Goal: Transaction & Acquisition: Purchase product/service

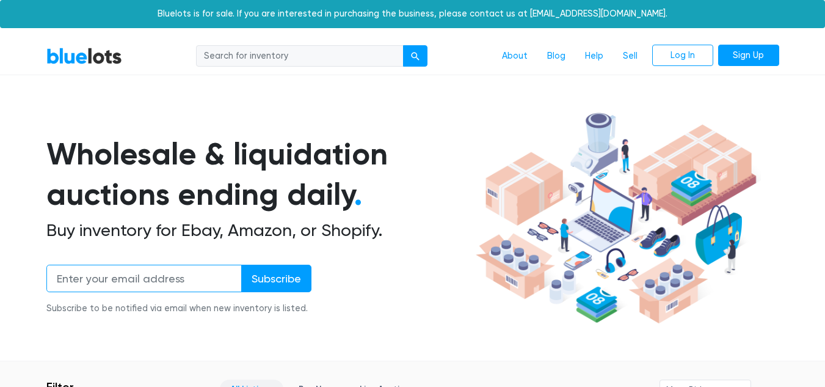
click at [144, 276] on input "email" at bounding box center [144, 278] width 196 height 27
click at [180, 281] on input "email" at bounding box center [144, 278] width 196 height 27
type input "a"
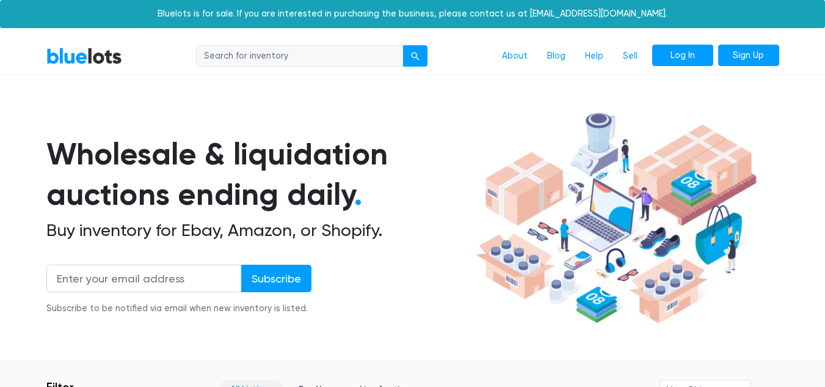
click at [676, 51] on link "Log In" at bounding box center [683, 56] width 61 height 22
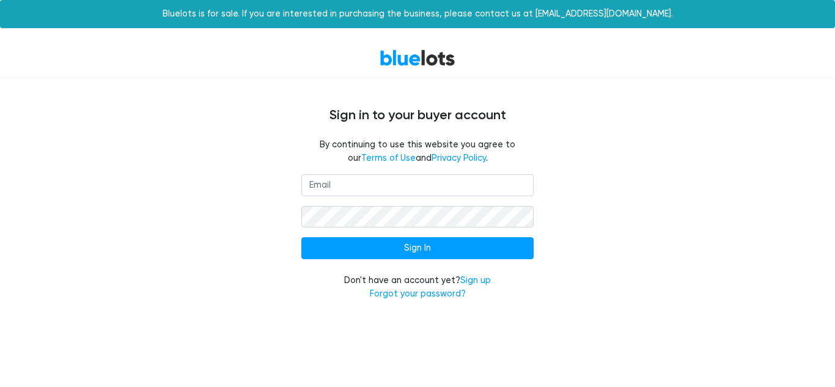
click at [403, 174] on input "email" at bounding box center [417, 185] width 232 height 22
type input "annsgarage717@gmail.com"
click at [301, 237] on input "Sign In" at bounding box center [417, 248] width 232 height 22
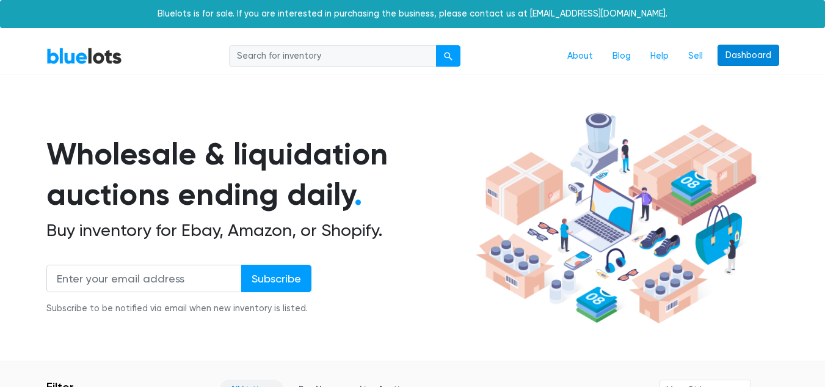
click at [759, 57] on link "Dashboard" at bounding box center [749, 56] width 62 height 22
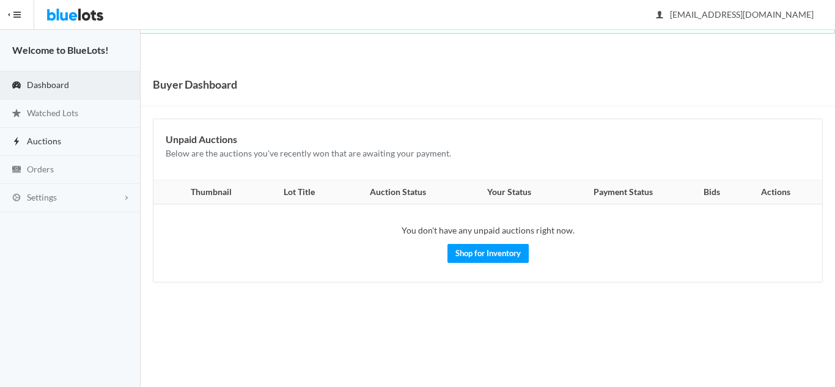
click at [68, 139] on link "Auctions" at bounding box center [70, 142] width 141 height 28
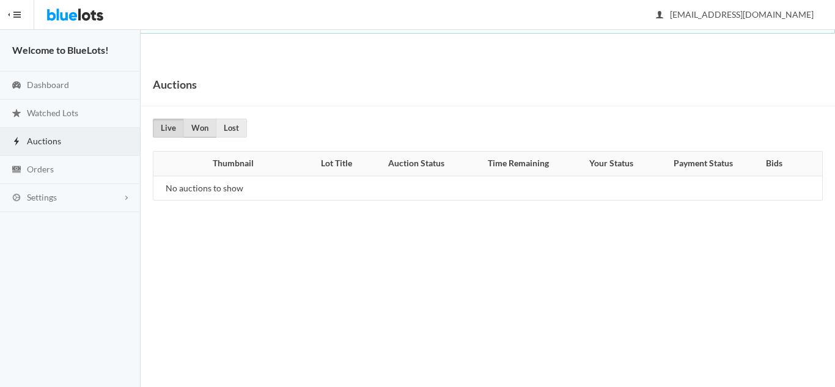
click at [215, 126] on link "Won" at bounding box center [199, 128] width 33 height 19
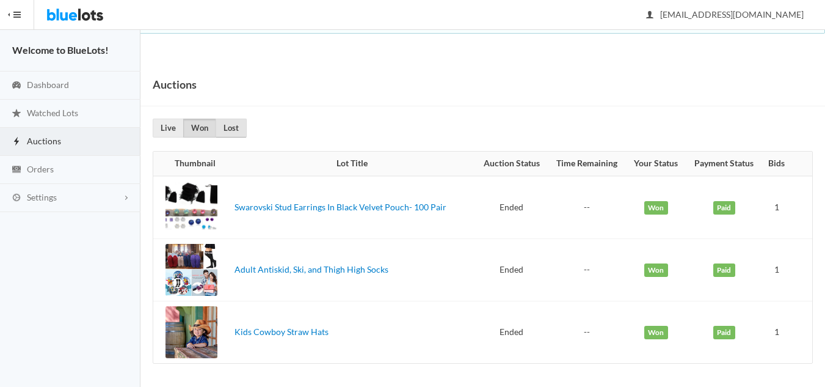
click at [242, 124] on link "Lost" at bounding box center [231, 128] width 31 height 19
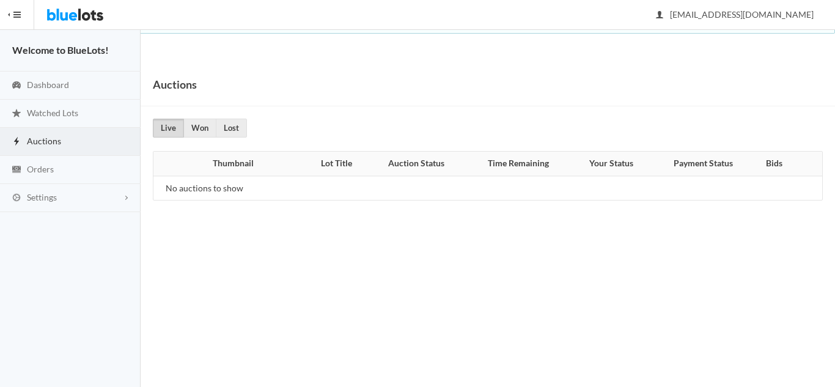
click at [16, 10] on button "HIDE MENU" at bounding box center [17, 14] width 34 height 29
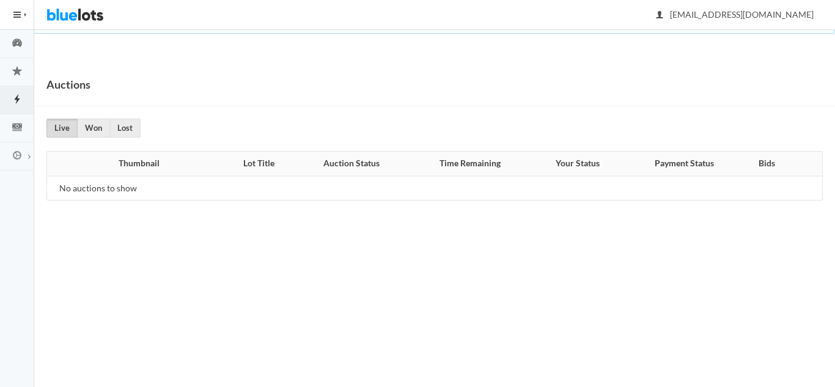
click at [16, 10] on button "HIDE MENU" at bounding box center [17, 14] width 34 height 29
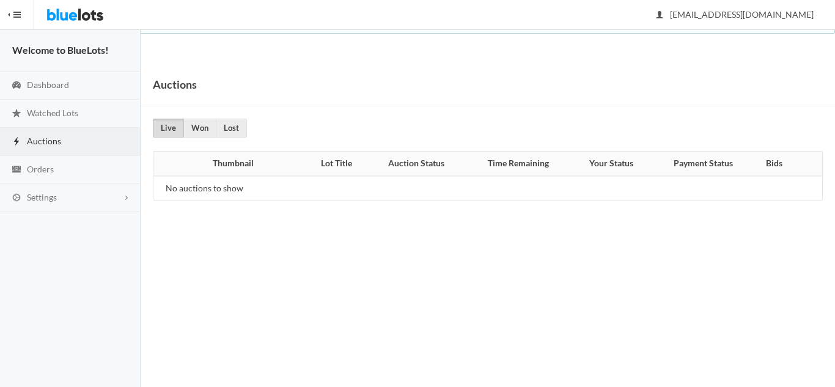
click at [18, 15] on button "HIDE MENU" at bounding box center [17, 14] width 34 height 29
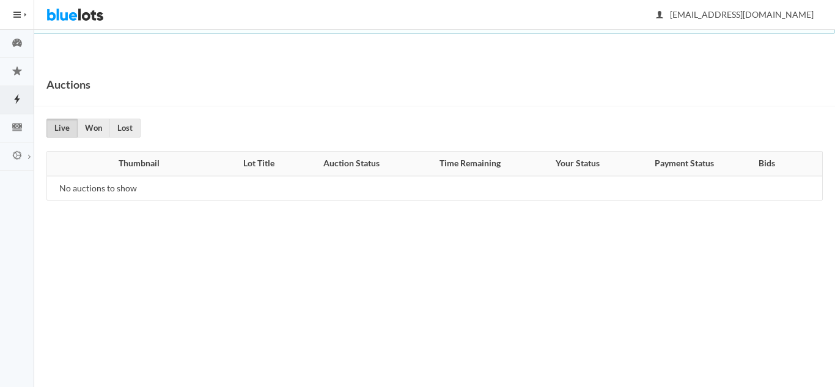
click at [18, 15] on button "HIDE MENU" at bounding box center [17, 14] width 34 height 29
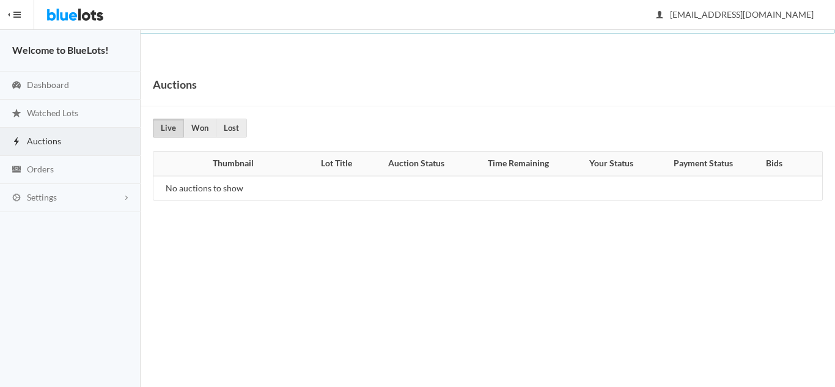
click at [11, 14] on button "HIDE MENU" at bounding box center [17, 14] width 34 height 29
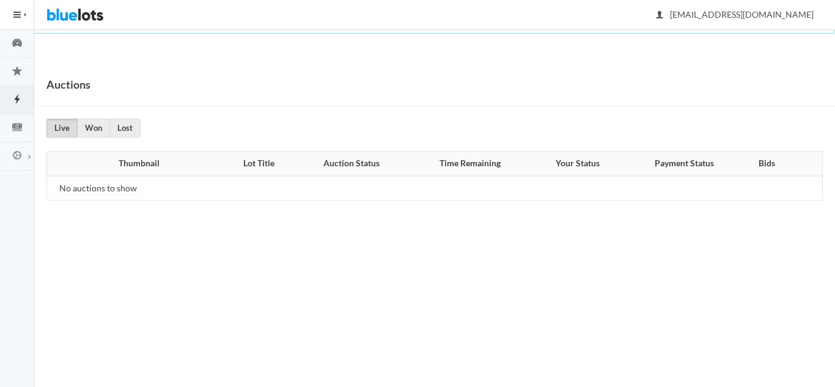
click at [11, 14] on button "HIDE MENU" at bounding box center [17, 14] width 34 height 29
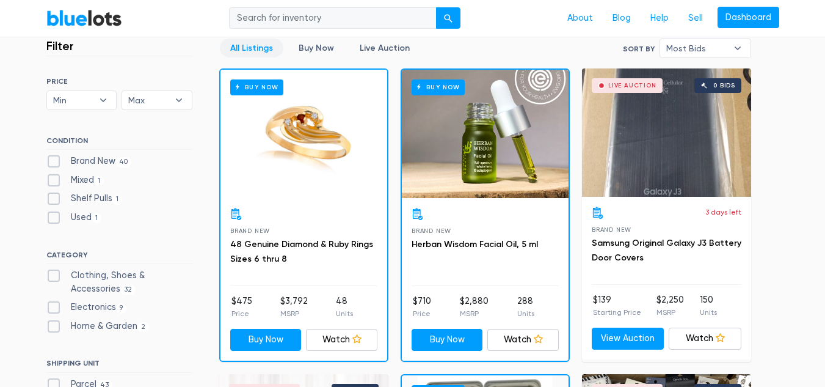
scroll to position [351, 0]
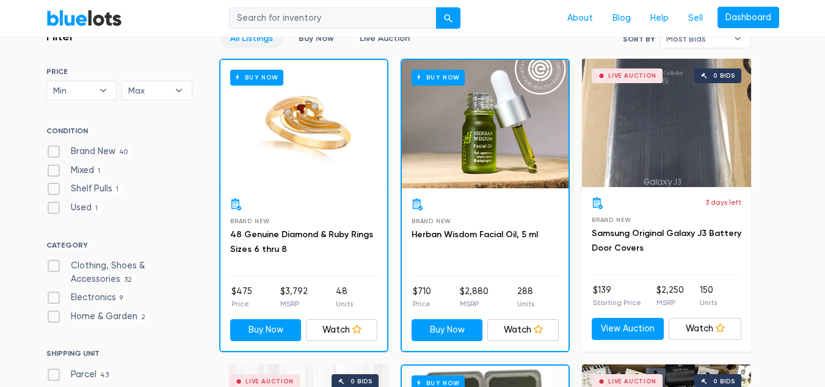
click at [53, 190] on label "Shelf Pulls 1" at bounding box center [84, 188] width 76 height 13
click at [53, 190] on Pulls"] "Shelf Pulls 1" at bounding box center [50, 186] width 8 height 8
checkbox Pulls"] "true"
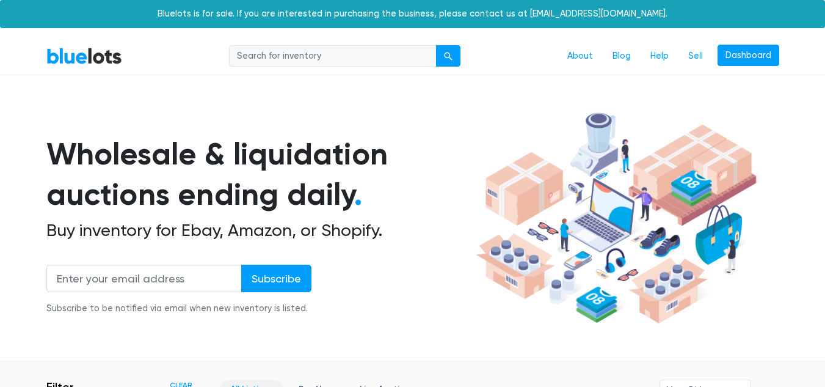
scroll to position [329, 0]
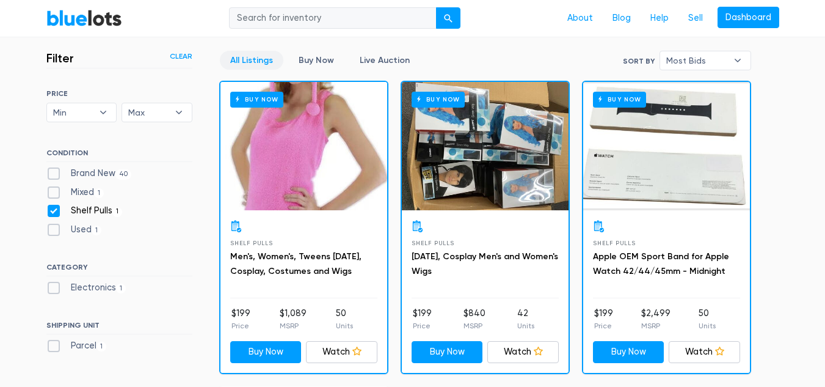
click at [54, 169] on label "Brand New 40" at bounding box center [89, 173] width 86 height 13
click at [54, 169] on New"] "Brand New 40" at bounding box center [50, 171] width 8 height 8
checkbox New"] "true"
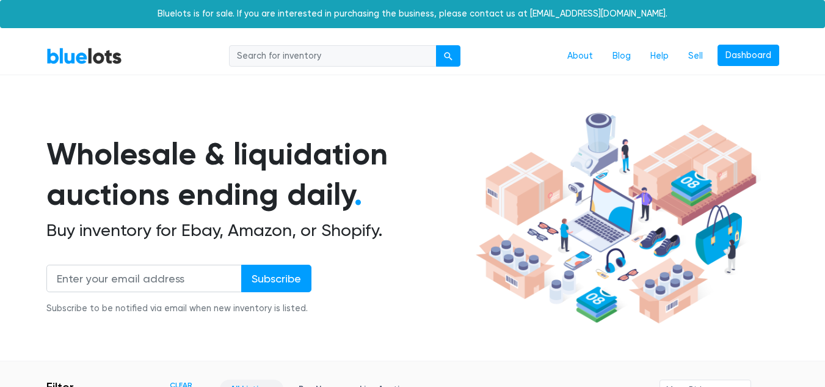
scroll to position [329, 0]
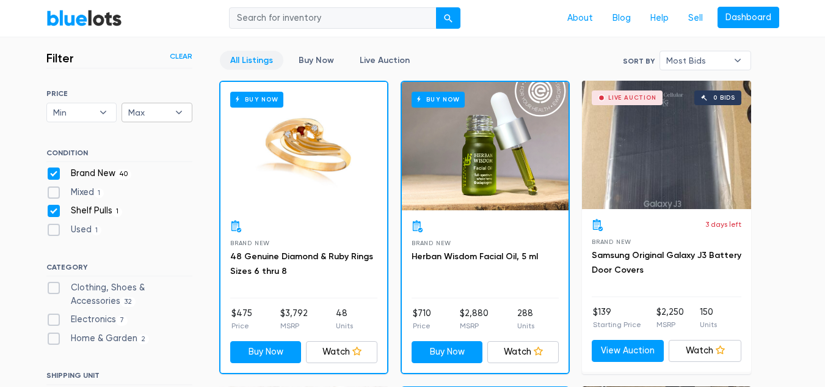
click at [179, 114] on b "▾" at bounding box center [179, 112] width 26 height 18
click at [148, 192] on li "$300" at bounding box center [172, 196] width 95 height 20
select select "30000"
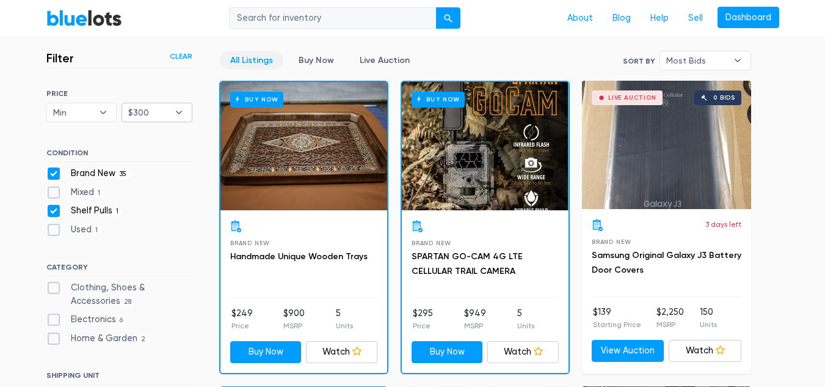
scroll to position [329, 0]
click at [178, 109] on b "▾" at bounding box center [179, 112] width 26 height 18
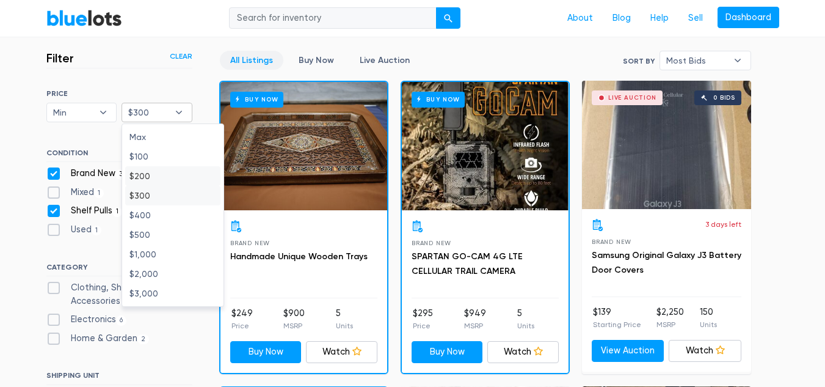
click at [148, 174] on li "$200" at bounding box center [172, 176] width 95 height 20
select select "20000"
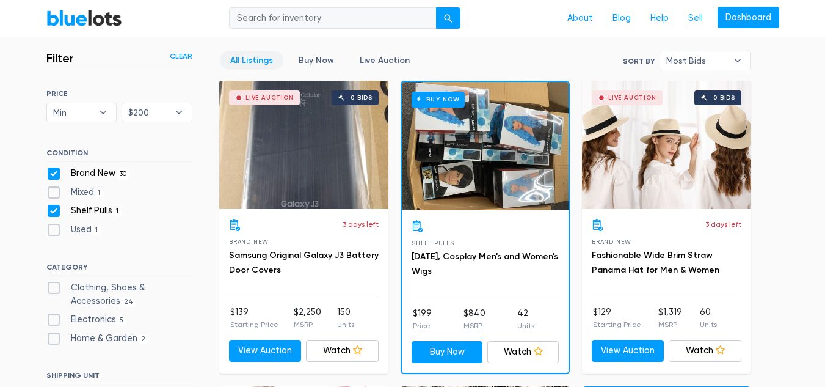
scroll to position [329, 0]
click at [739, 60] on b "▾" at bounding box center [738, 60] width 26 height 18
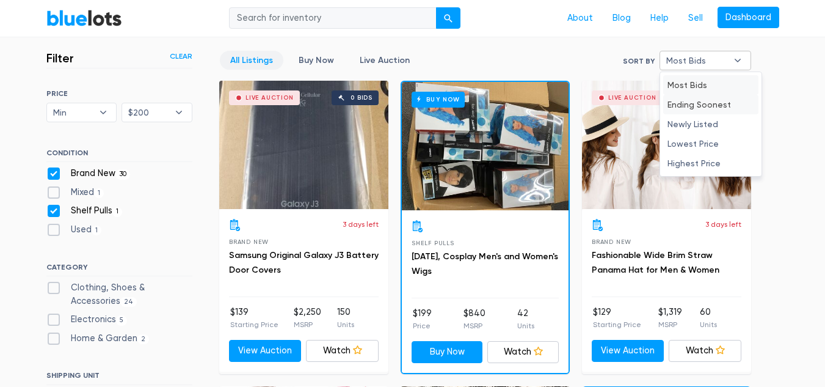
click at [729, 104] on li "Ending Soonest" at bounding box center [711, 105] width 95 height 20
select select "ending_soonest"
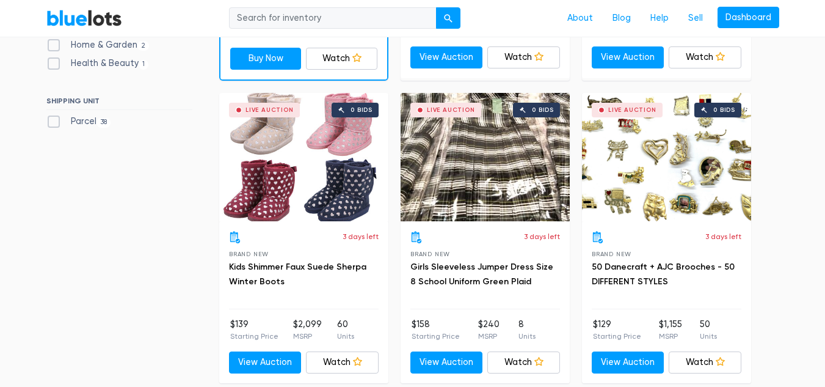
scroll to position [629, 0]
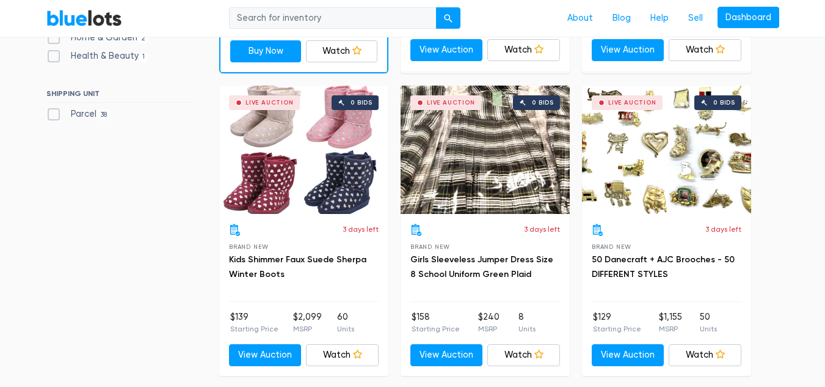
click at [316, 138] on div "Live Auction 0 bids" at bounding box center [303, 150] width 169 height 128
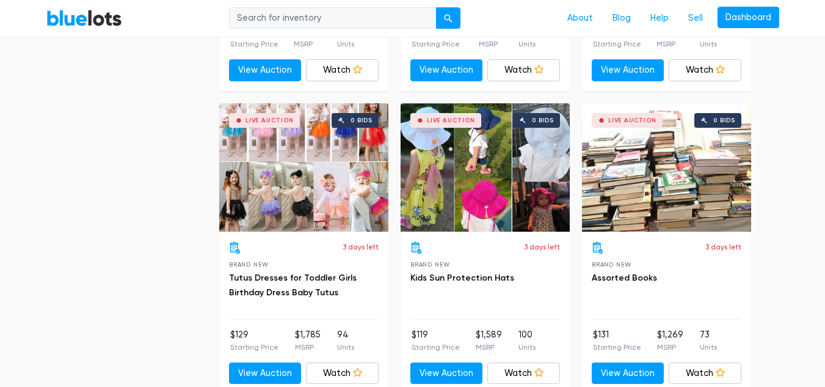
scroll to position [1212, 0]
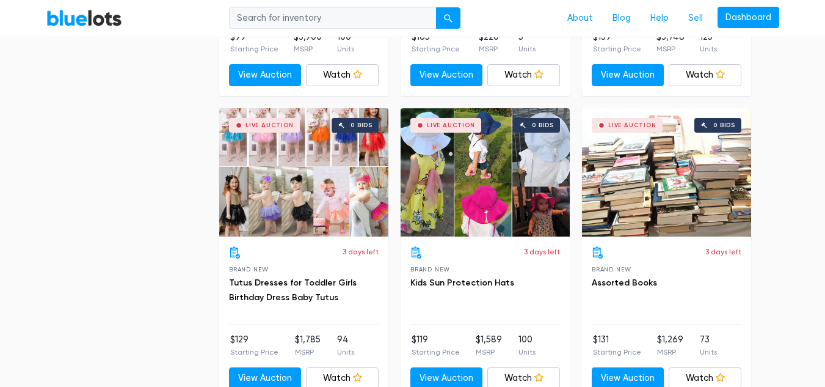
click at [293, 199] on div "Live Auction 0 bids" at bounding box center [303, 172] width 169 height 128
click at [318, 189] on div "Live Auction 0 bids" at bounding box center [303, 172] width 169 height 128
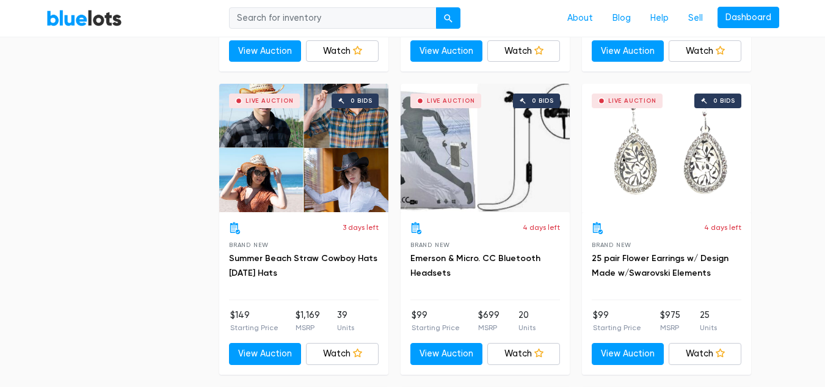
scroll to position [1836, 0]
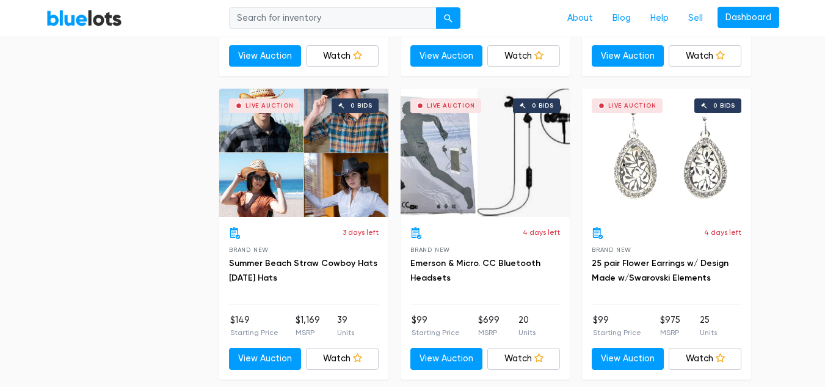
click at [305, 183] on div "Live Auction 0 bids" at bounding box center [303, 153] width 169 height 128
click at [638, 181] on div "Live Auction 0 bids" at bounding box center [666, 153] width 169 height 128
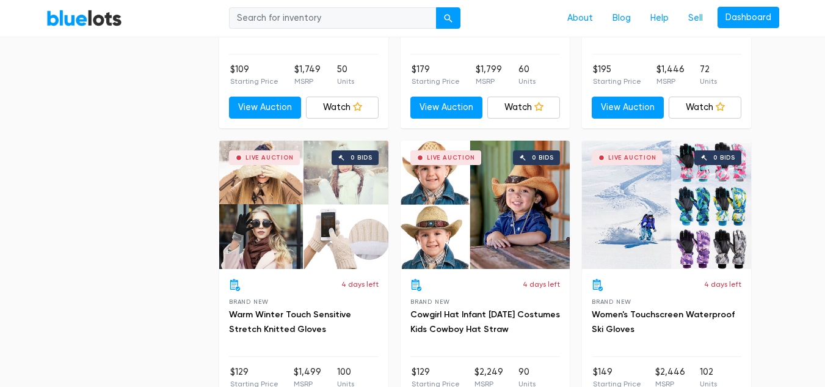
scroll to position [2430, 0]
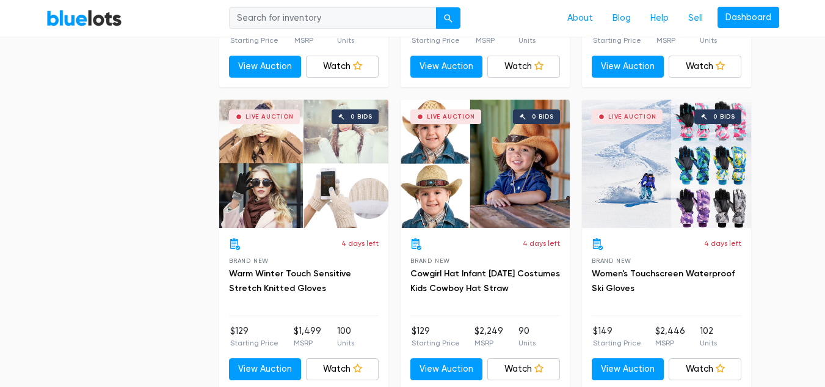
click at [318, 177] on div "Live Auction 0 bids" at bounding box center [303, 164] width 169 height 128
click at [645, 165] on div "Live Auction 0 bids" at bounding box center [666, 164] width 169 height 128
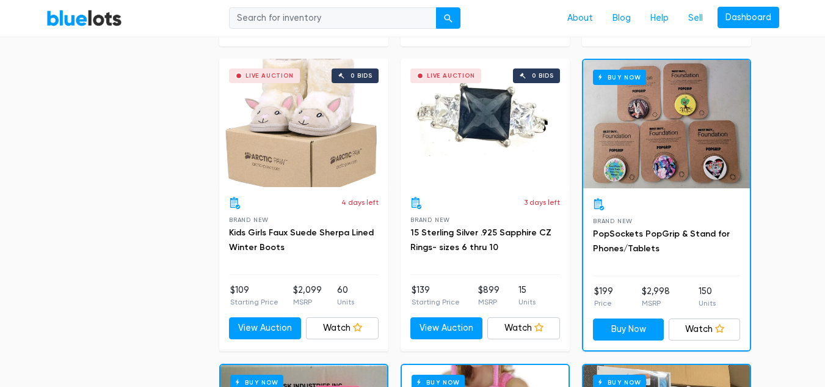
scroll to position [3381, 0]
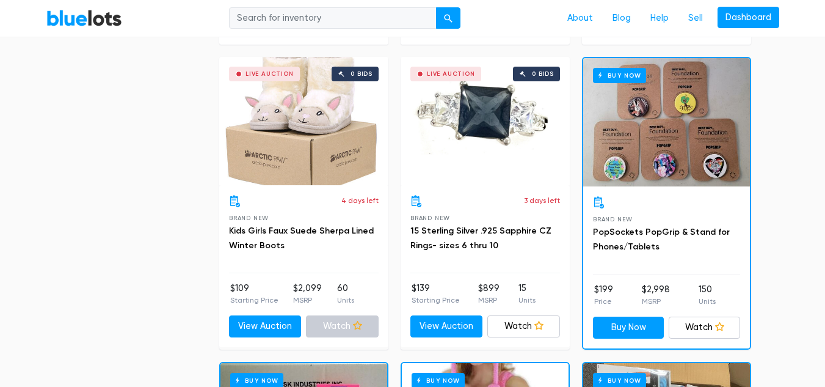
click at [346, 335] on link "Watch" at bounding box center [342, 326] width 73 height 22
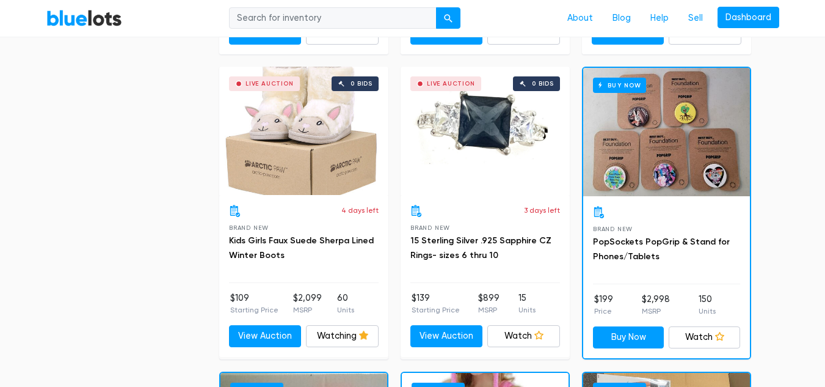
scroll to position [3380, 0]
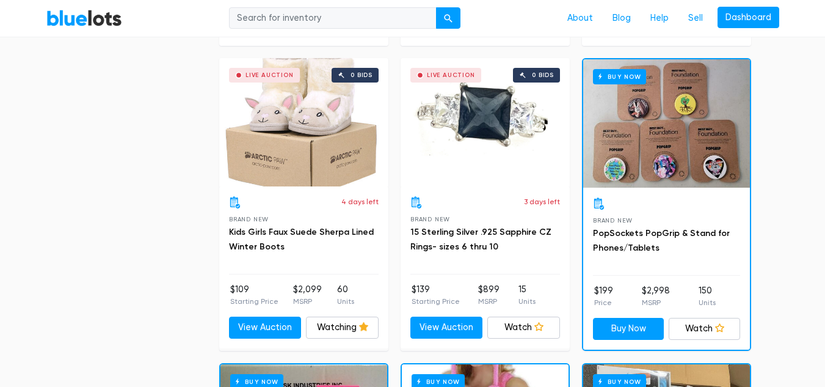
click at [287, 136] on div "Live Auction 0 bids" at bounding box center [303, 122] width 169 height 128
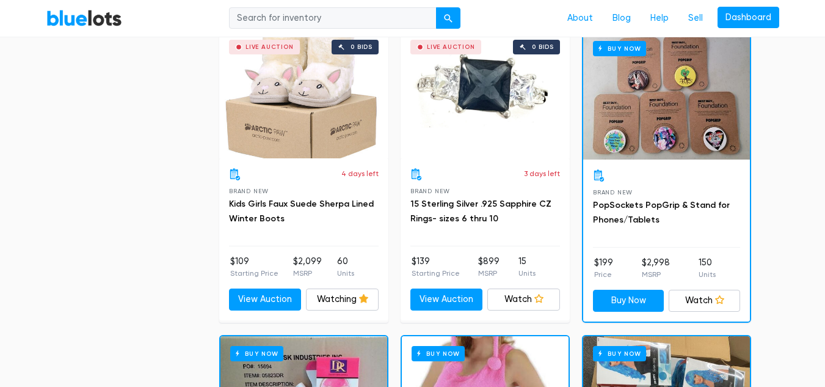
scroll to position [3409, 0]
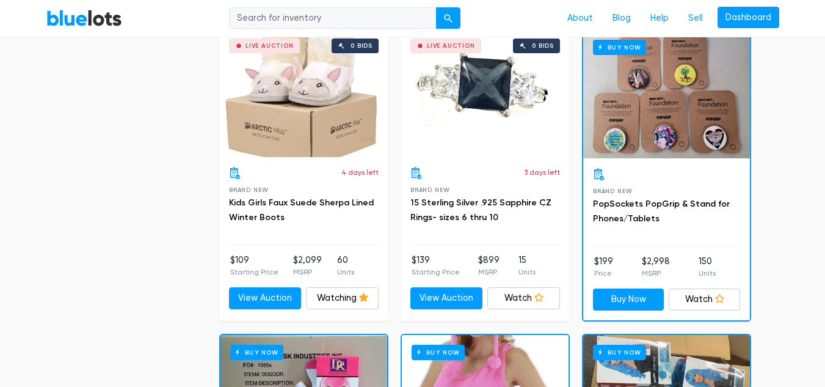
click at [494, 109] on div "Live Auction 0 bids" at bounding box center [485, 93] width 169 height 128
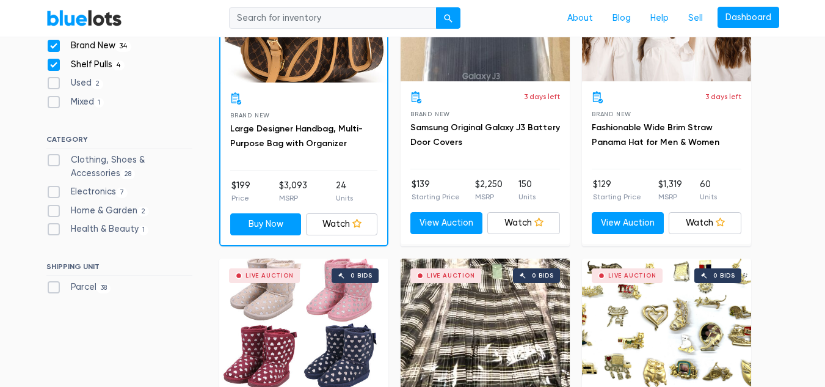
scroll to position [0, 0]
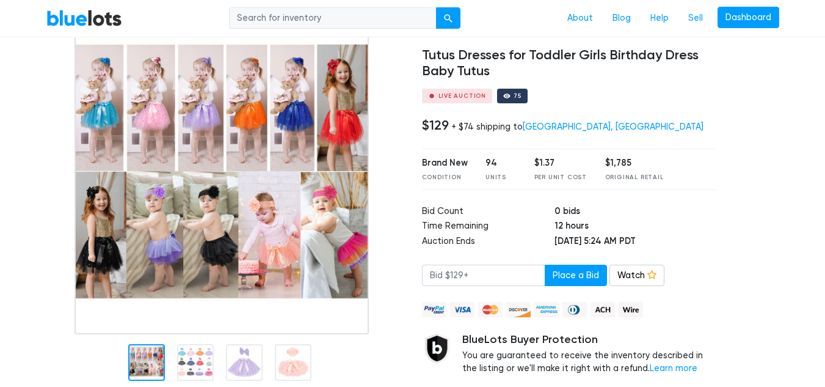
scroll to position [93, 0]
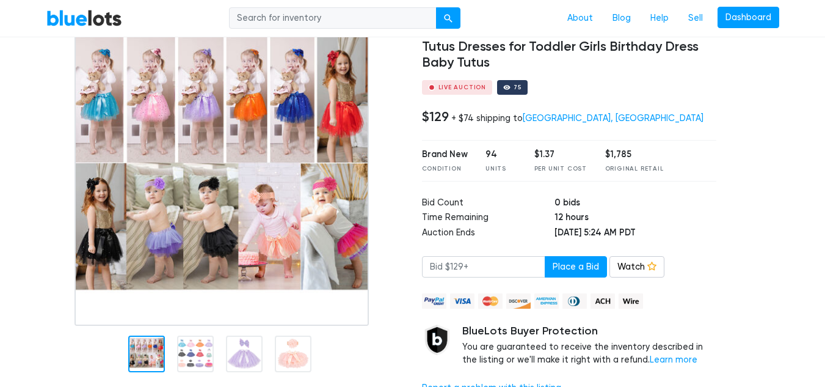
click at [194, 360] on div at bounding box center [224, 352] width 357 height 53
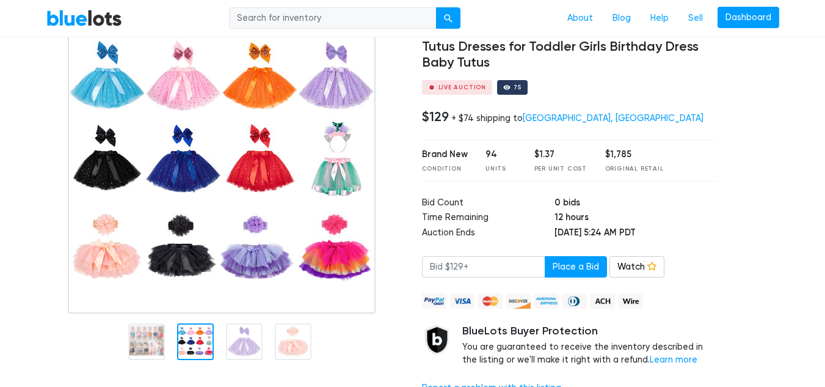
click at [256, 346] on div at bounding box center [244, 341] width 37 height 37
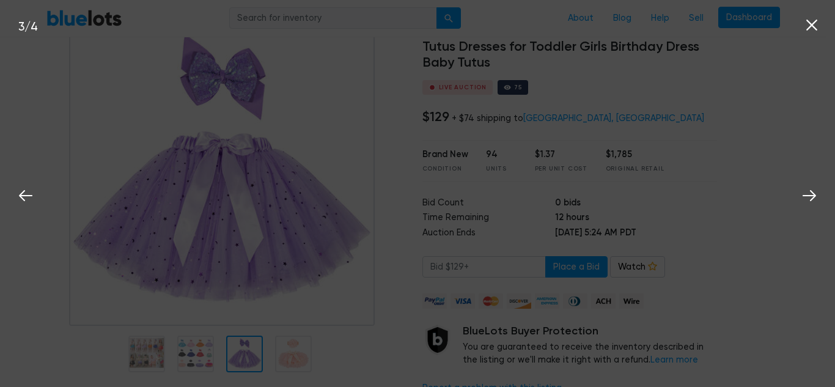
click at [301, 344] on div "3 / 4" at bounding box center [417, 193] width 835 height 387
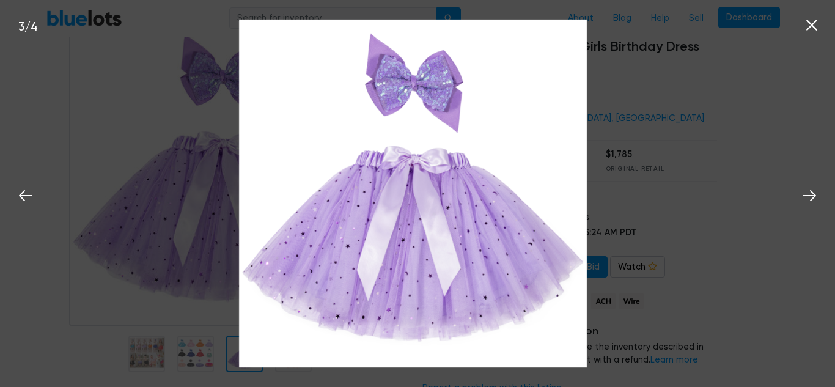
click at [814, 31] on nav "BlueLots About Blog Help Sell Dashboard" at bounding box center [412, 18] width 825 height 37
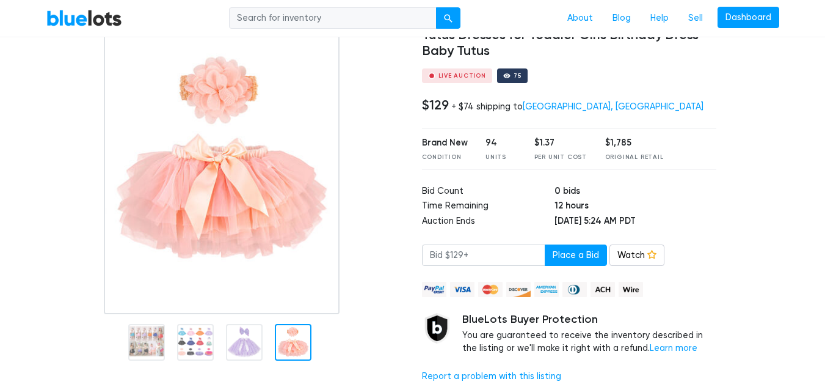
scroll to position [100, 0]
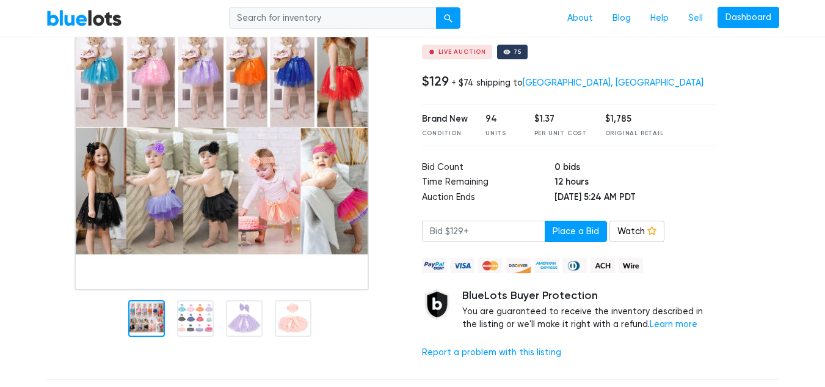
scroll to position [137, 0]
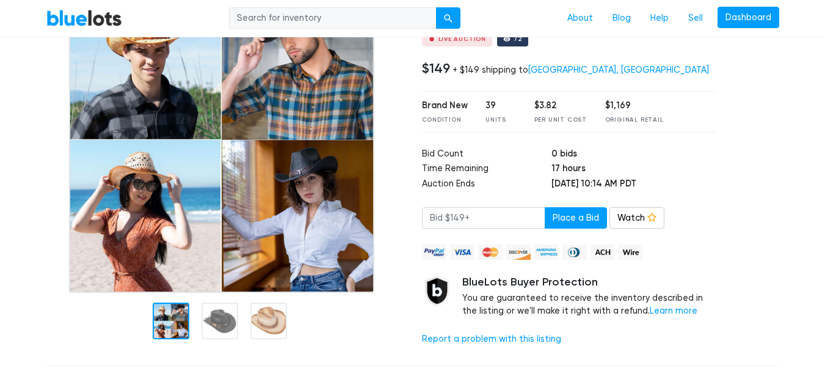
scroll to position [123, 0]
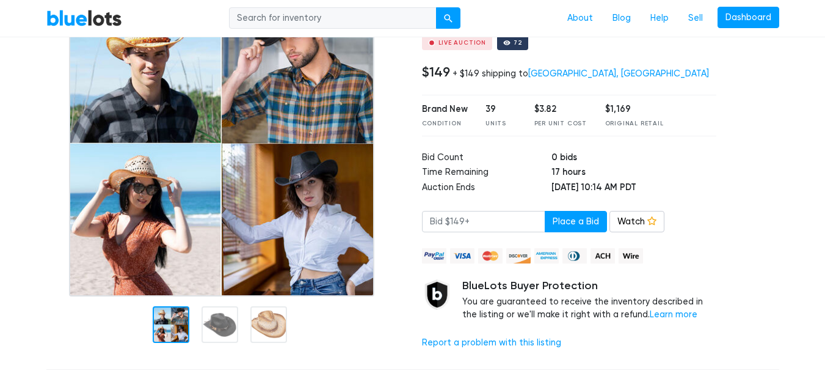
click at [227, 323] on div at bounding box center [220, 324] width 37 height 37
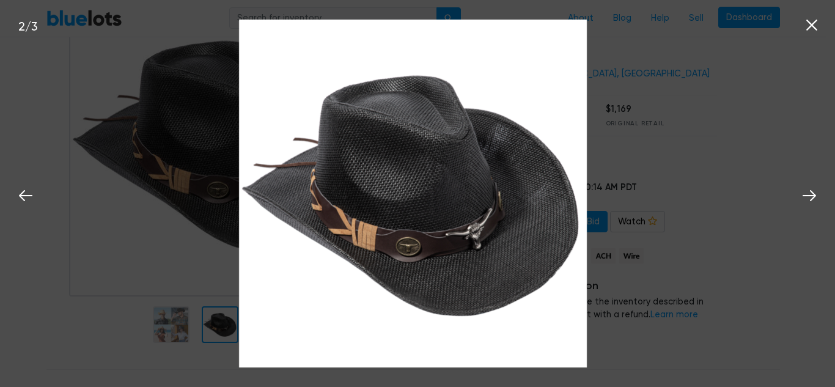
click at [814, 16] on icon at bounding box center [811, 25] width 18 height 18
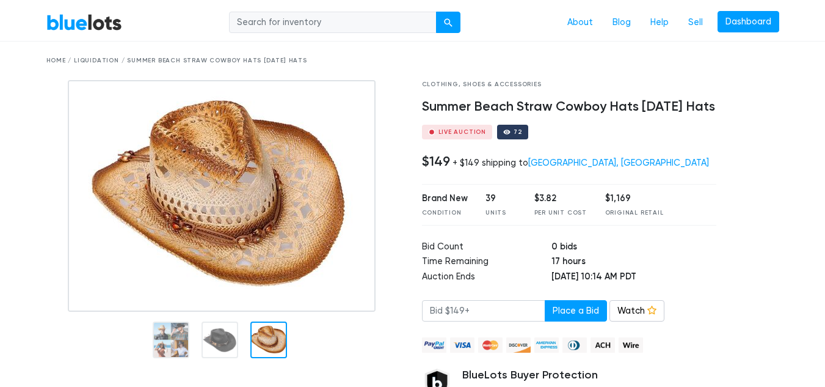
scroll to position [26, 0]
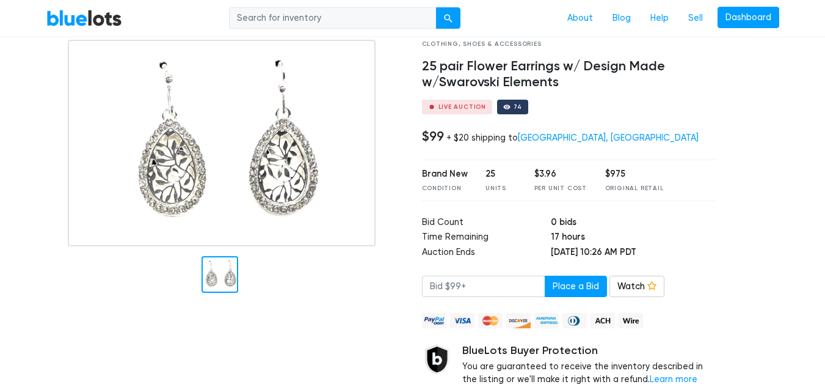
scroll to position [53, 0]
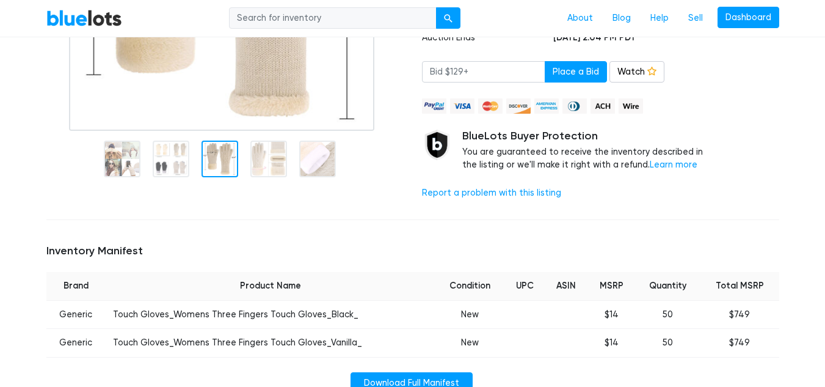
scroll to position [287, 0]
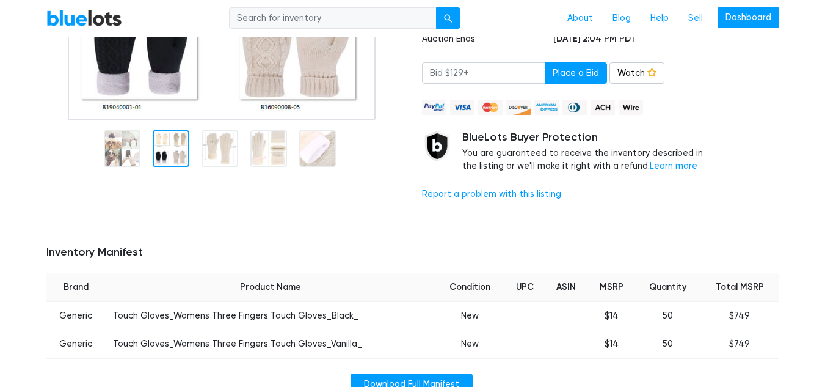
click at [170, 152] on div at bounding box center [171, 148] width 37 height 37
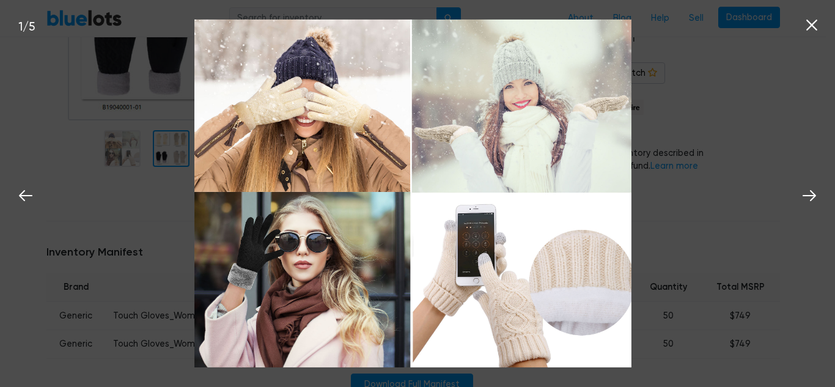
click at [812, 35] on nav "BlueLots About Blog Help Sell Dashboard" at bounding box center [412, 18] width 825 height 37
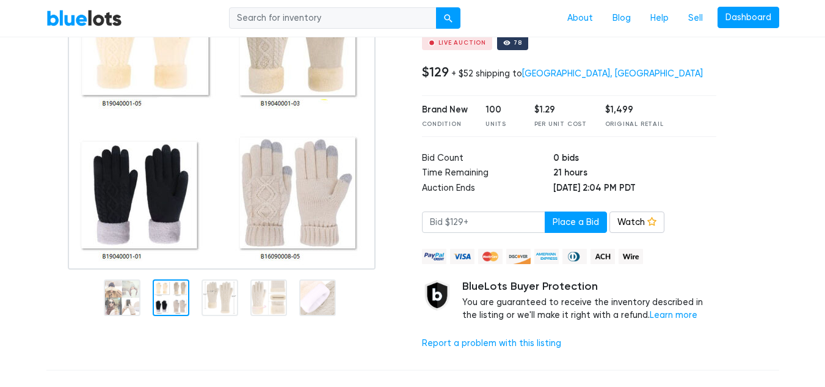
scroll to position [141, 0]
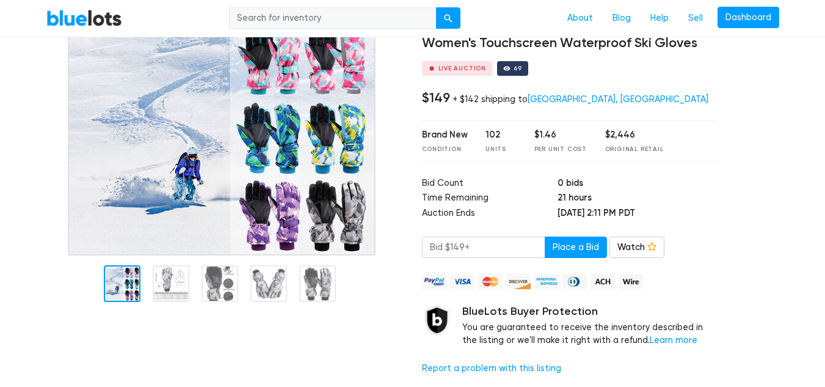
scroll to position [100, 0]
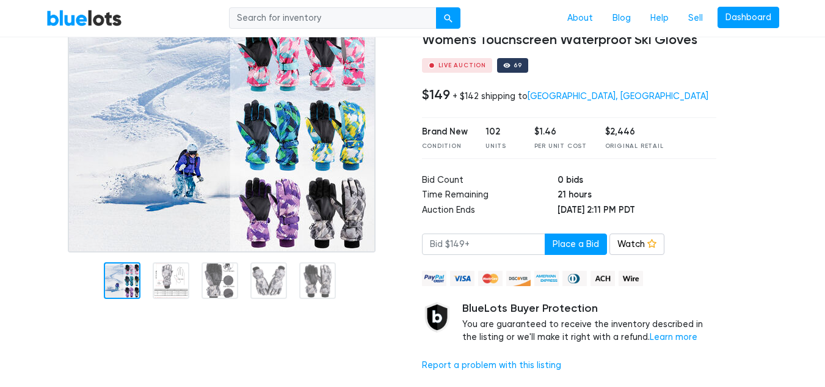
click at [164, 252] on img at bounding box center [222, 132] width 308 height 239
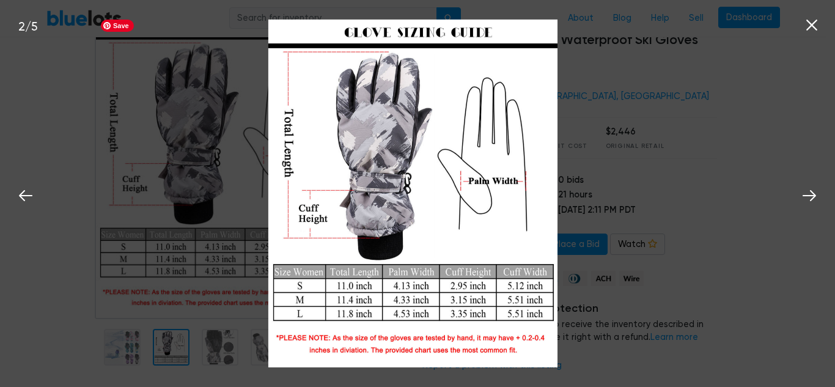
click at [203, 198] on img at bounding box center [222, 165] width 255 height 305
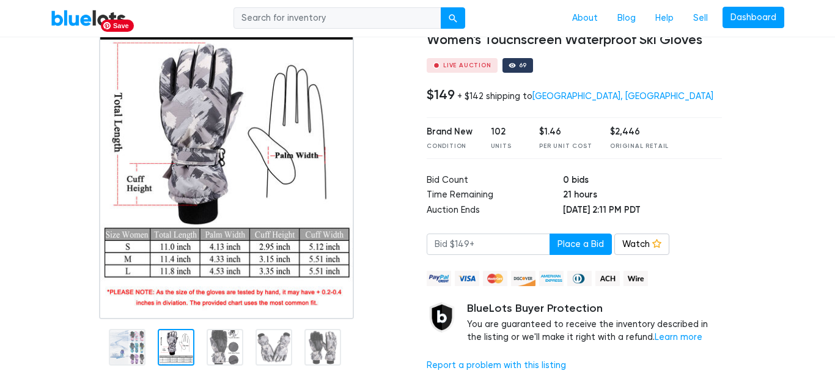
click at [223, 353] on div at bounding box center [225, 347] width 37 height 37
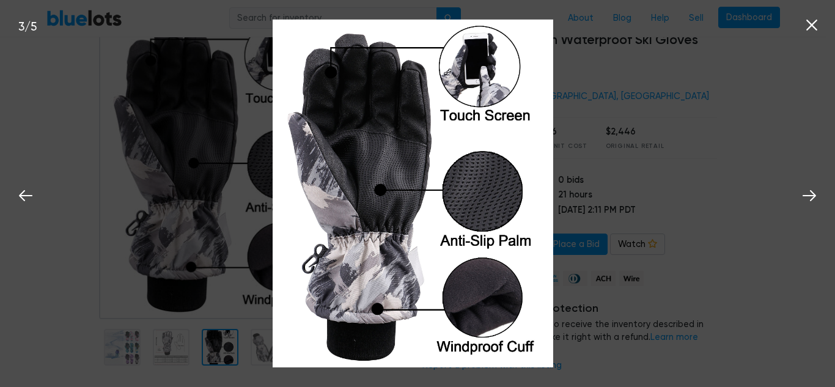
click at [266, 354] on div at bounding box center [268, 347] width 37 height 37
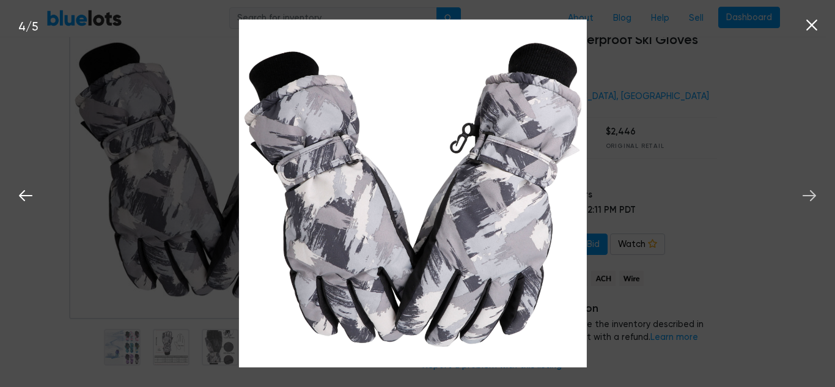
click at [810, 199] on icon at bounding box center [809, 195] width 18 height 18
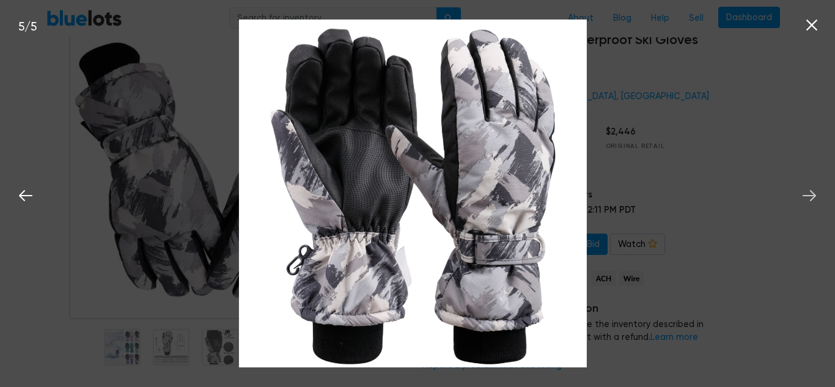
click at [805, 202] on icon at bounding box center [809, 195] width 18 height 18
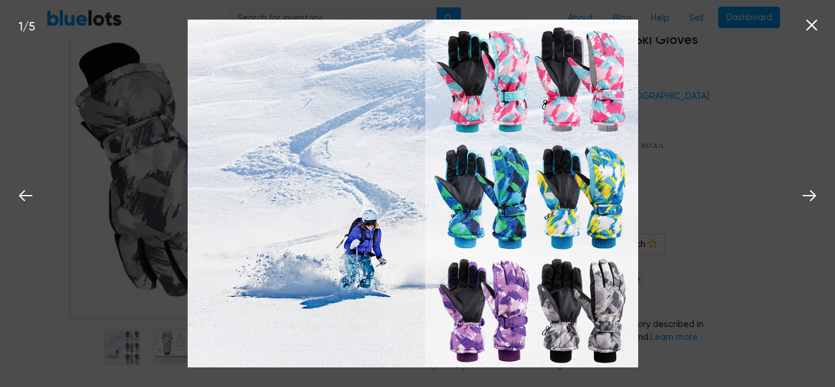
click at [811, 24] on nav "BlueLots About Blog Help Sell Dashboard" at bounding box center [412, 18] width 825 height 37
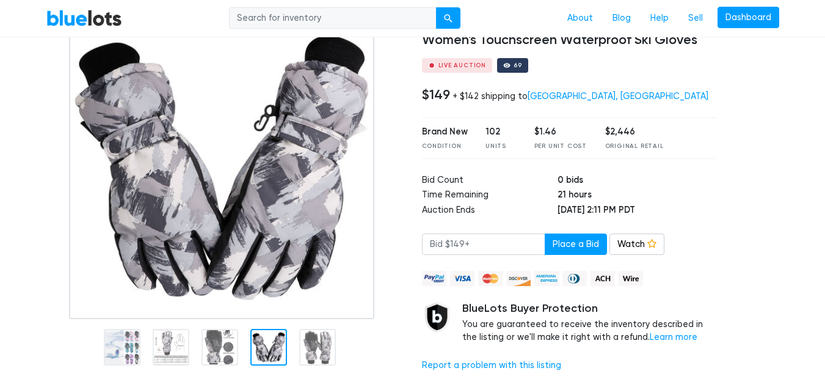
click at [114, 357] on div at bounding box center [225, 197] width 376 height 368
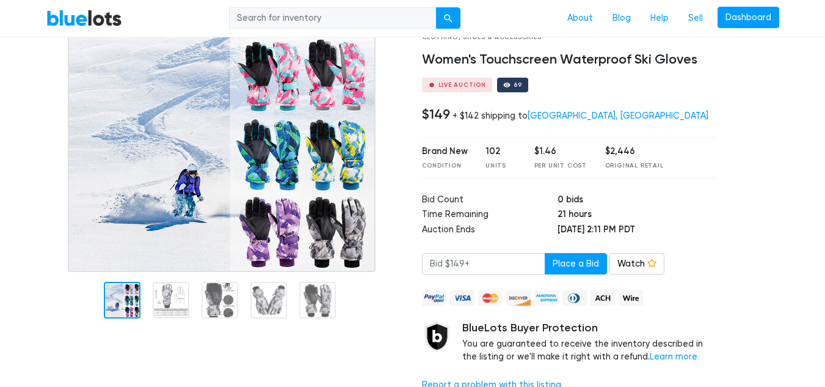
scroll to position [81, 0]
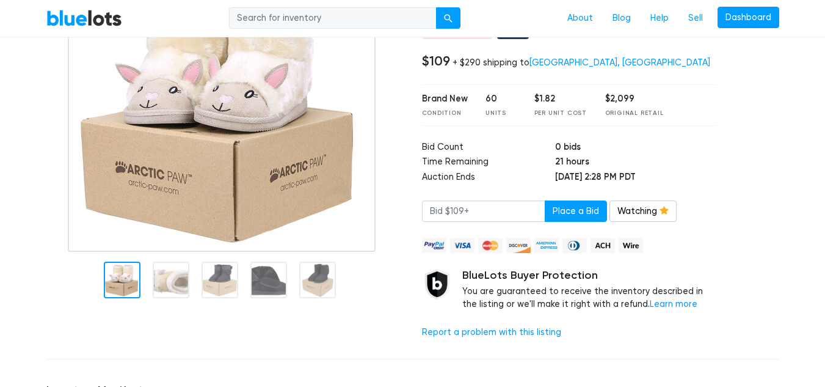
scroll to position [148, 0]
click at [649, 216] on link "Watching" at bounding box center [643, 212] width 67 height 22
